Goal: Use online tool/utility: Use online tool/utility

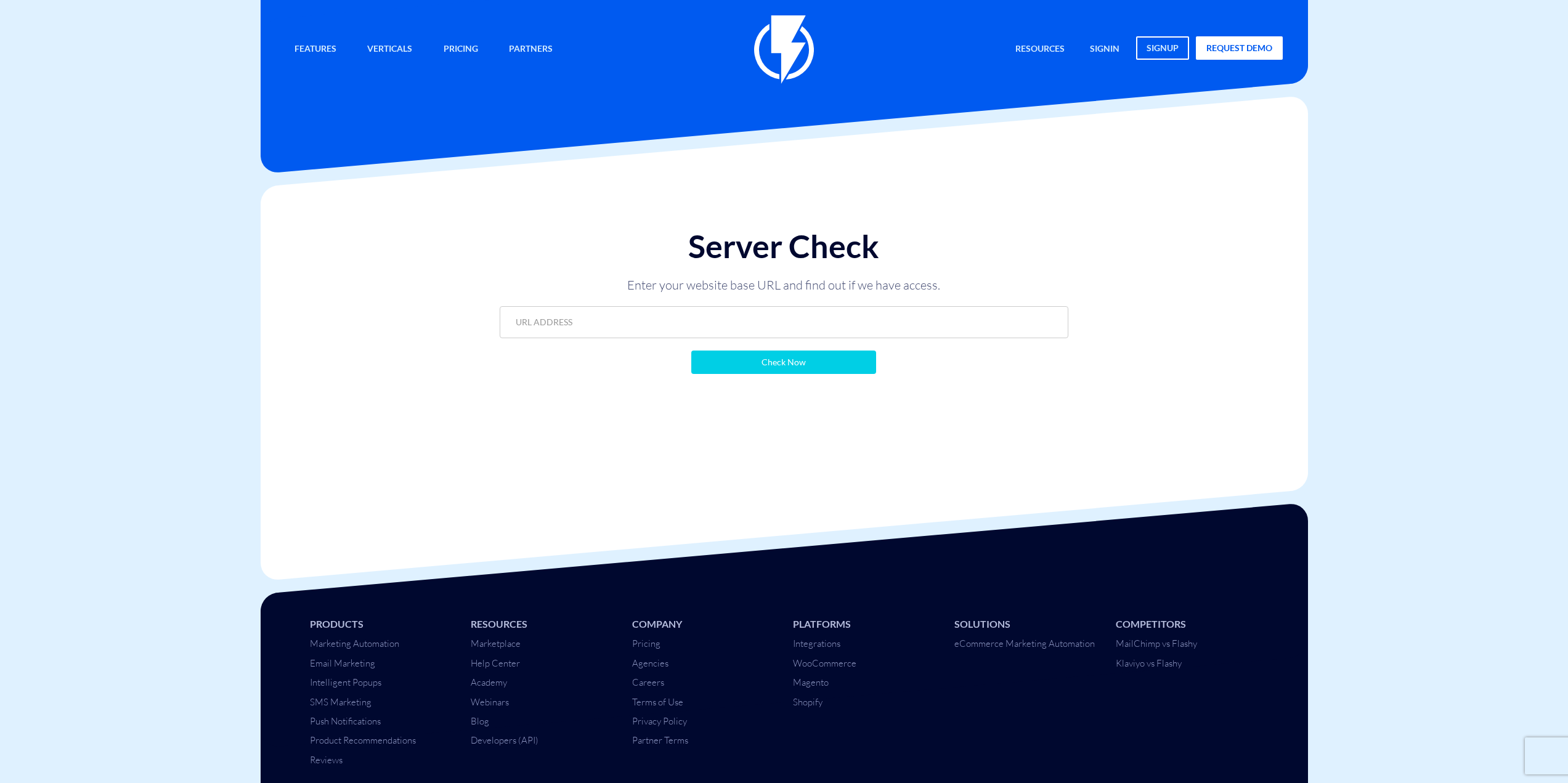
type input "[URL][DOMAIN_NAME]"
click at [911, 487] on div "Server Check Enter your website base URL and find out if we have access. [URL][…" at bounding box center [783, 337] width 1047 height 305
click at [780, 323] on input "https://app.konimbo.co.il/api/v2?storeId=5485&token=15842dfadc4edbc552d85e6bb08…" at bounding box center [784, 322] width 568 height 32
click at [777, 348] on form "https://app.konimbo.co.il/api/v2?storeId=5485&token=15842dfadc4edbc552d85e6bb08…" at bounding box center [784, 340] width 568 height 68
click at [780, 356] on input "Check Now" at bounding box center [783, 361] width 185 height 23
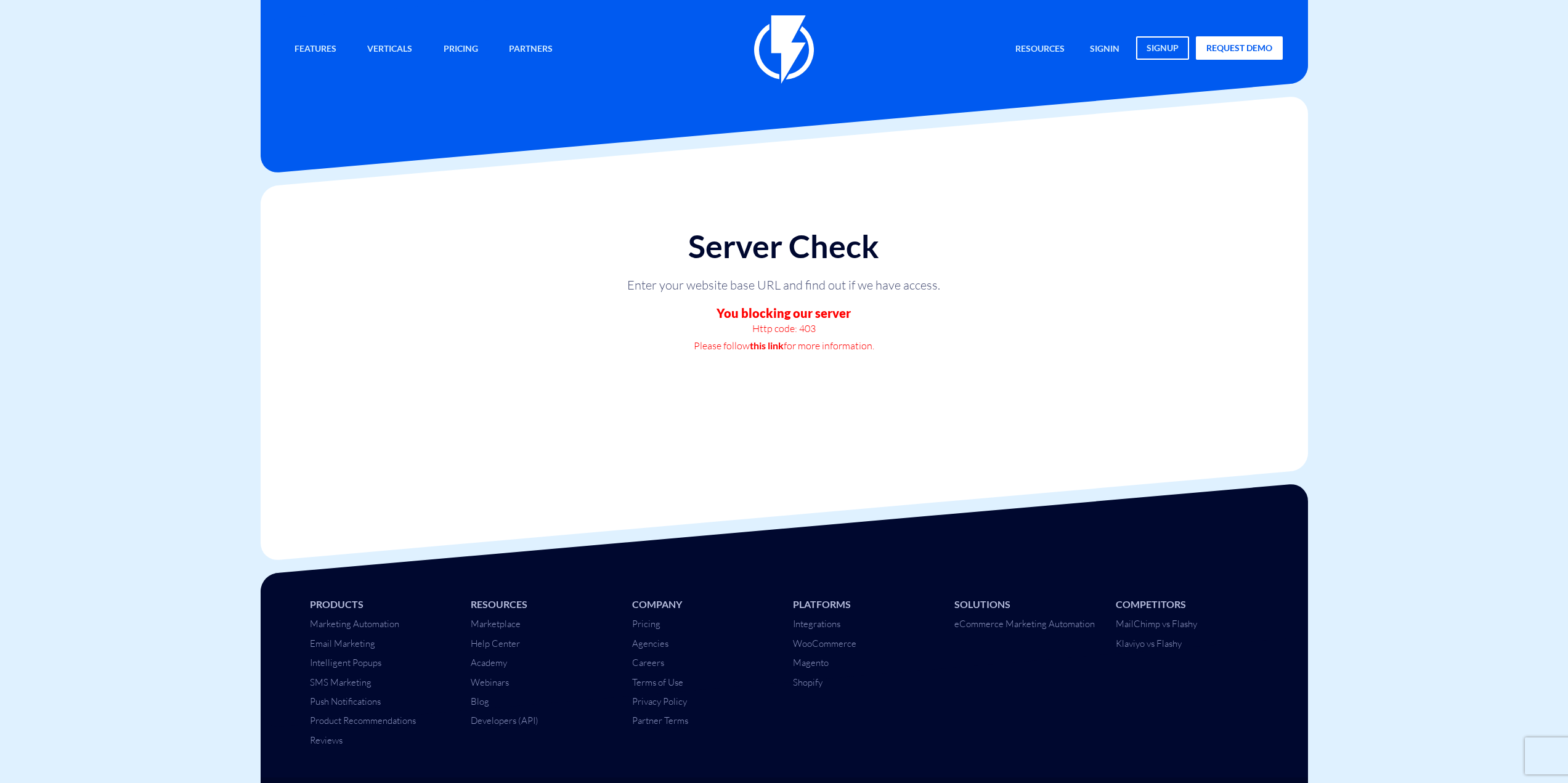
click at [801, 325] on p "Http code: 403" at bounding box center [783, 328] width 369 height 17
click at [801, 355] on div "Server Check Enter your website base URL and find out if we have access. You bl…" at bounding box center [783, 291] width 593 height 149
click at [808, 332] on p "Http code: 403" at bounding box center [783, 328] width 369 height 17
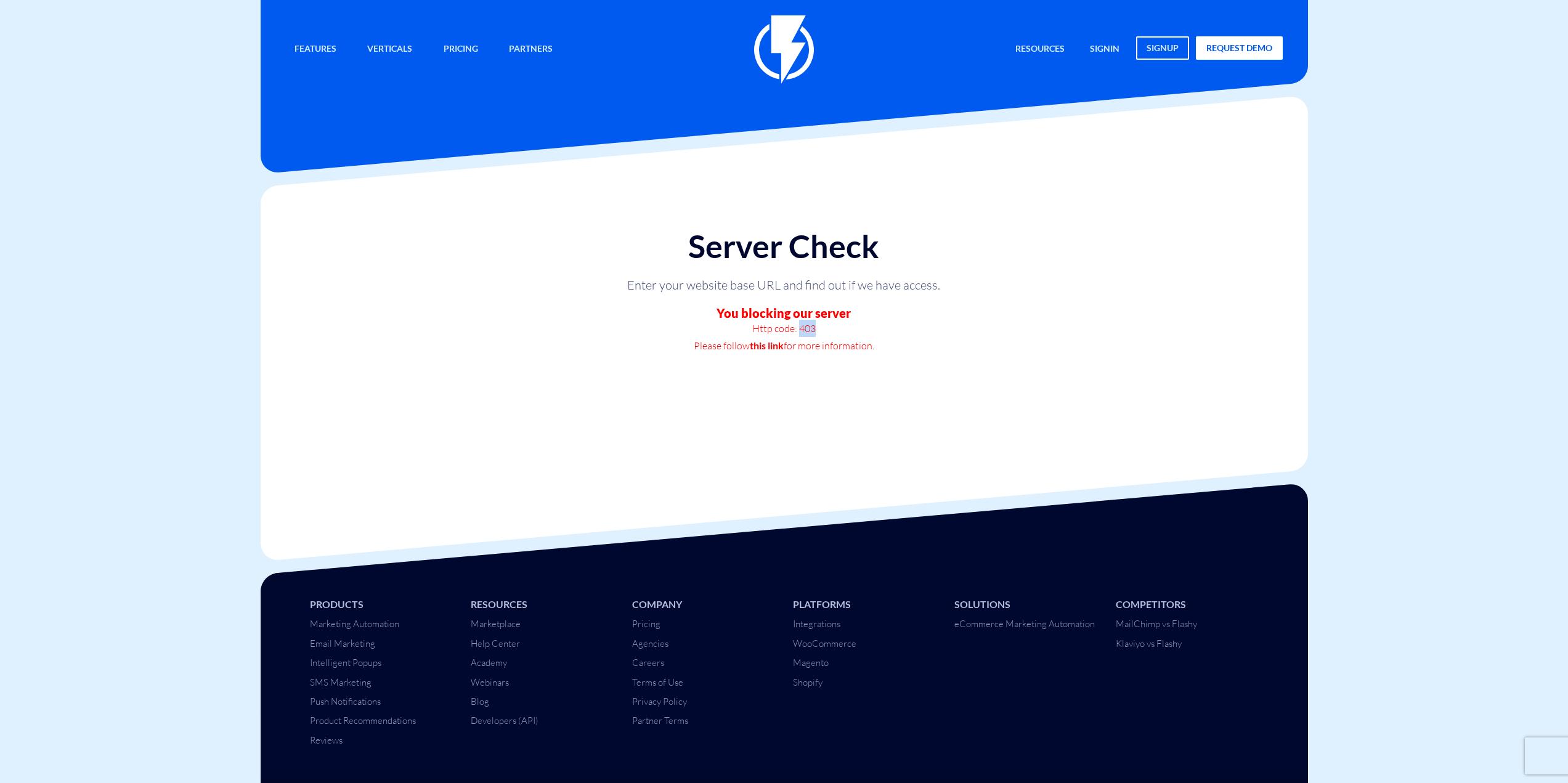
click at [808, 332] on p "Http code: 403" at bounding box center [783, 328] width 369 height 17
click at [792, 332] on p "Http code: 403" at bounding box center [783, 328] width 369 height 17
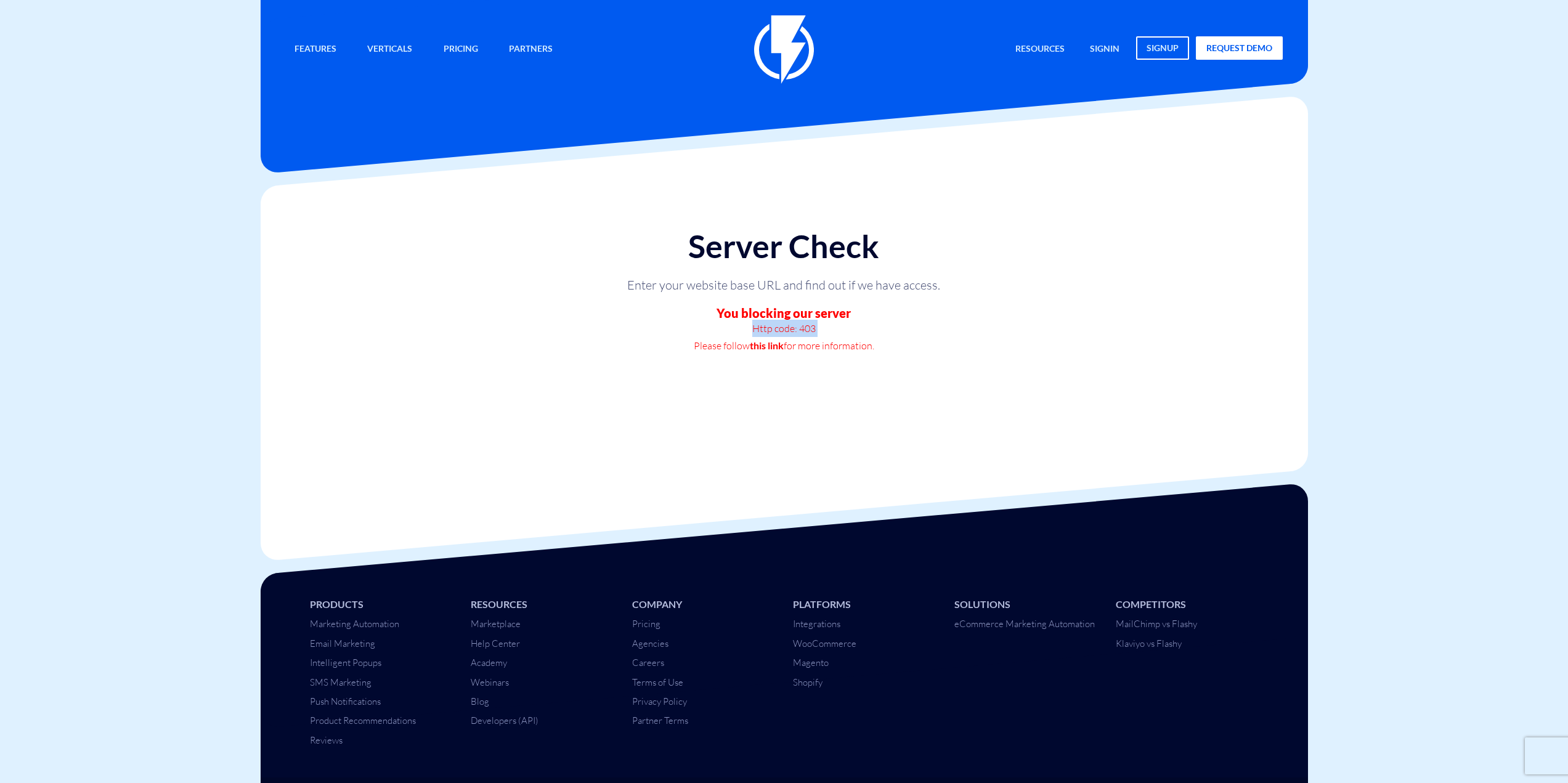
click at [792, 330] on p "Http code: 403" at bounding box center [783, 328] width 369 height 17
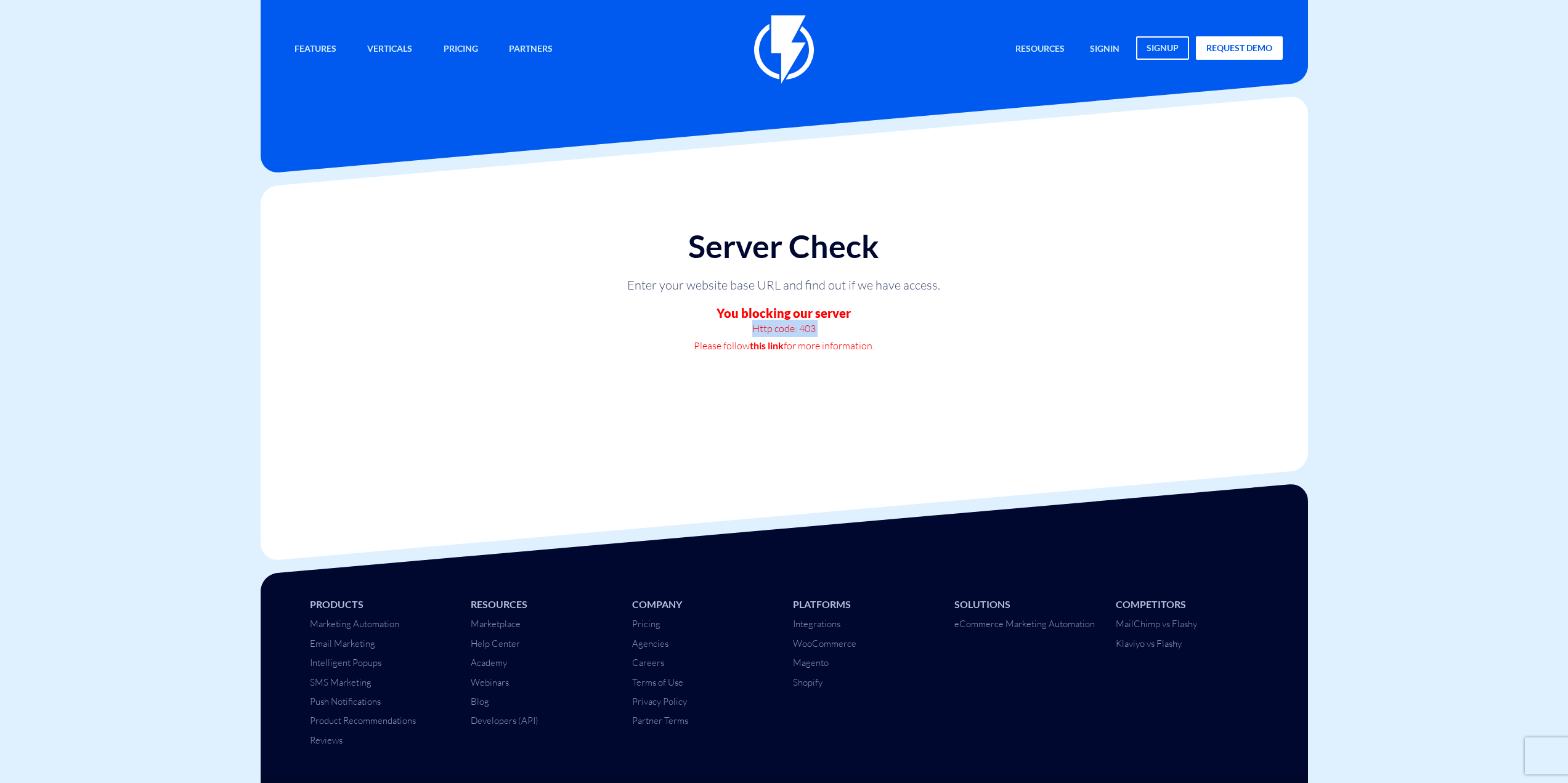
click at [792, 330] on p "Http code: 403" at bounding box center [783, 328] width 369 height 17
click at [797, 325] on p "Http code: 403" at bounding box center [783, 328] width 369 height 17
click at [796, 325] on p "Http code: 403" at bounding box center [783, 328] width 369 height 17
click at [781, 331] on p "Http code: 403" at bounding box center [783, 328] width 369 height 17
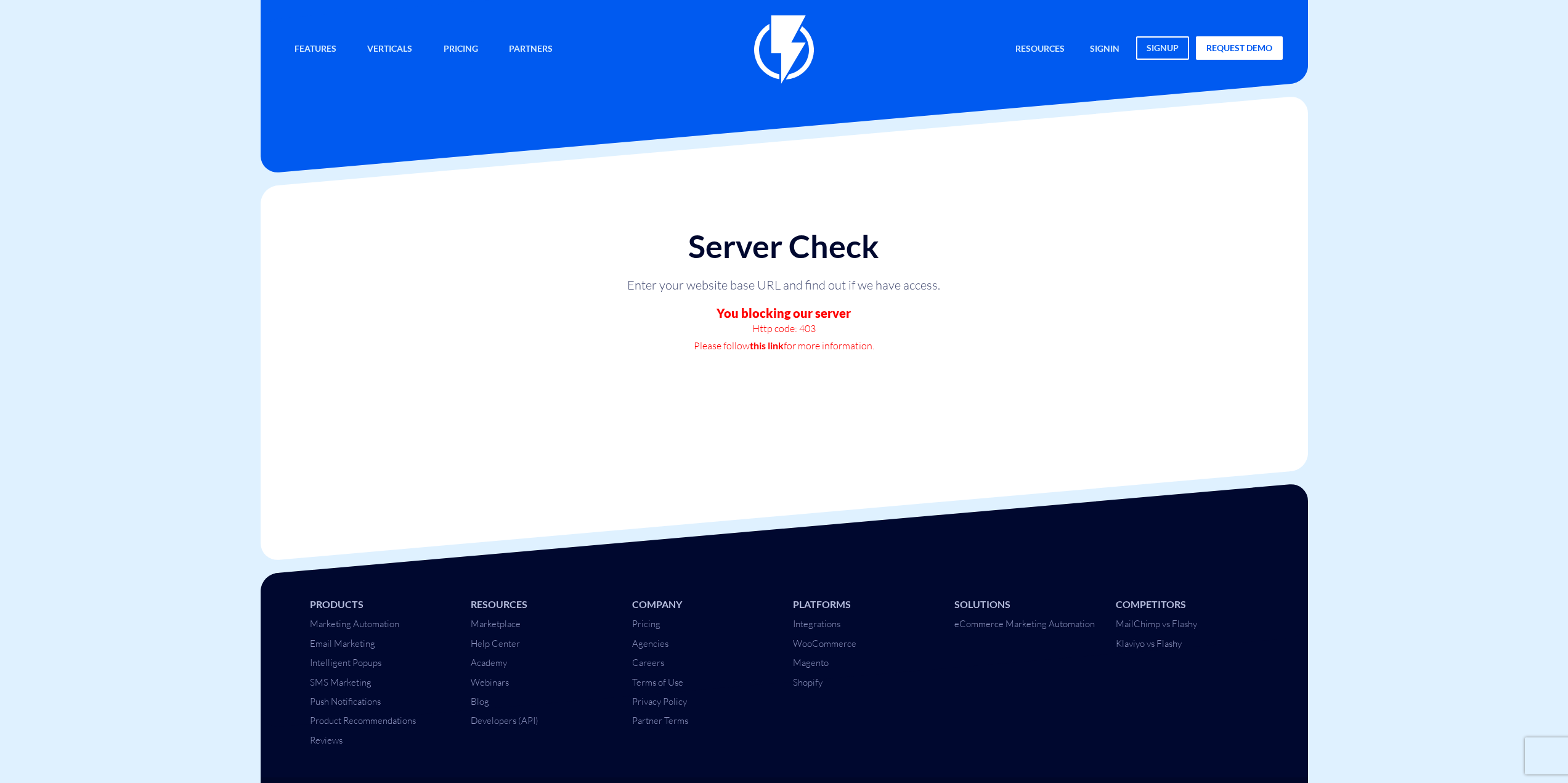
click at [775, 315] on h3 "You blocking our server" at bounding box center [784, 313] width 568 height 14
drag, startPoint x: 775, startPoint y: 315, endPoint x: 774, endPoint y: 328, distance: 13.0
click at [774, 328] on div "Server Check Enter your website base URL and find out if we have access. You bl…" at bounding box center [783, 291] width 593 height 149
click at [758, 343] on link "this link" at bounding box center [766, 345] width 33 height 17
